Goal: Navigation & Orientation: Go to known website

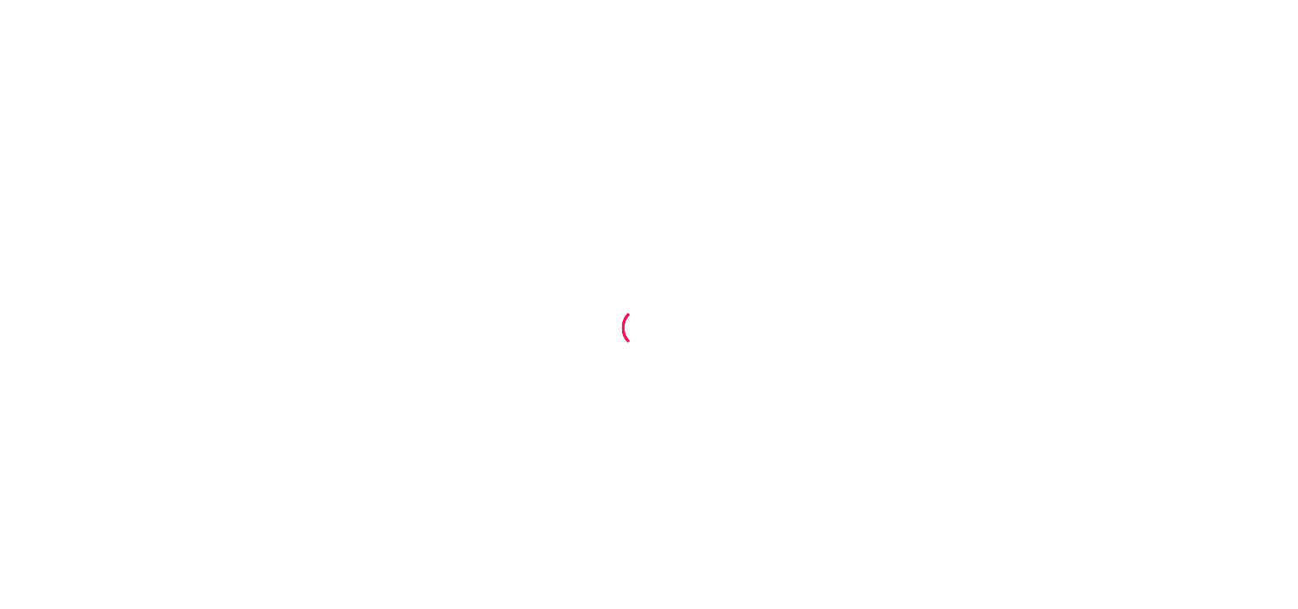
click at [834, 342] on div at bounding box center [649, 304] width 1298 height 609
